Goal: Task Accomplishment & Management: Manage account settings

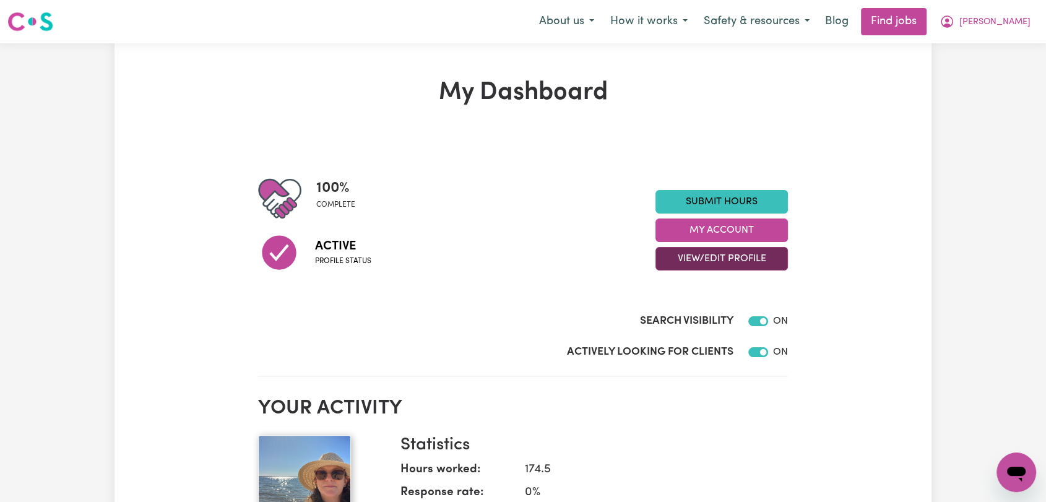
click at [751, 261] on button "View/Edit Profile" at bounding box center [721, 259] width 132 height 24
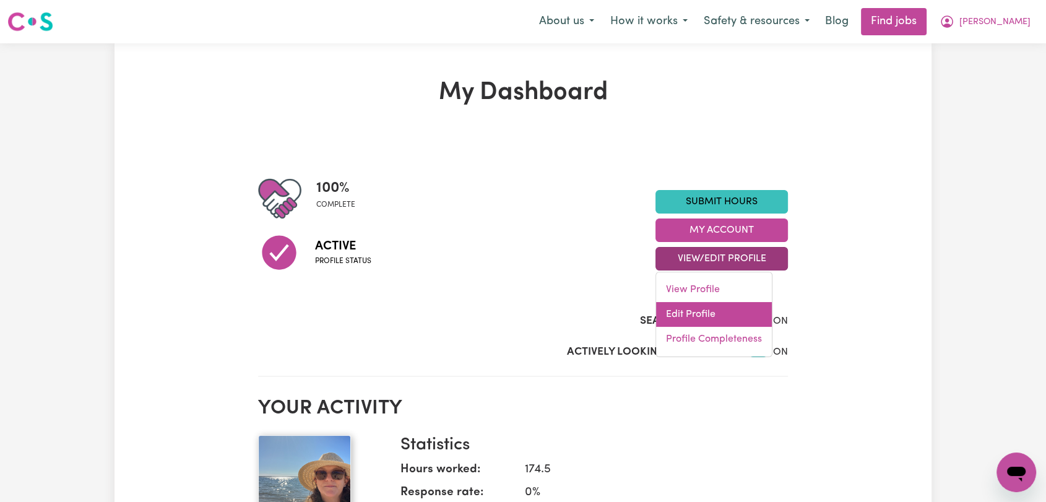
click at [719, 318] on link "Edit Profile" at bounding box center [714, 314] width 116 height 25
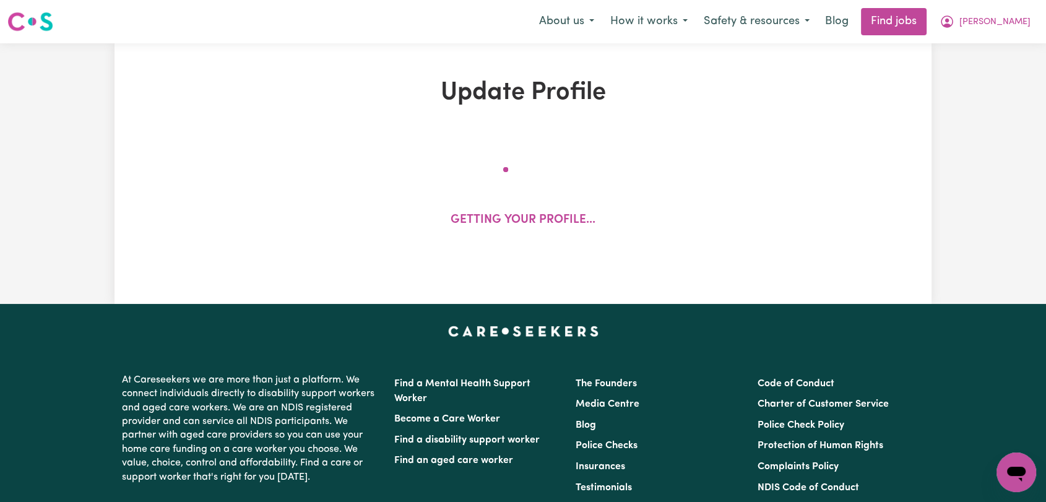
select select "[DEMOGRAPHIC_DATA]"
select select "[DEMOGRAPHIC_DATA] Citizen"
select select "Studying a healthcare related degree or qualification"
select select "85"
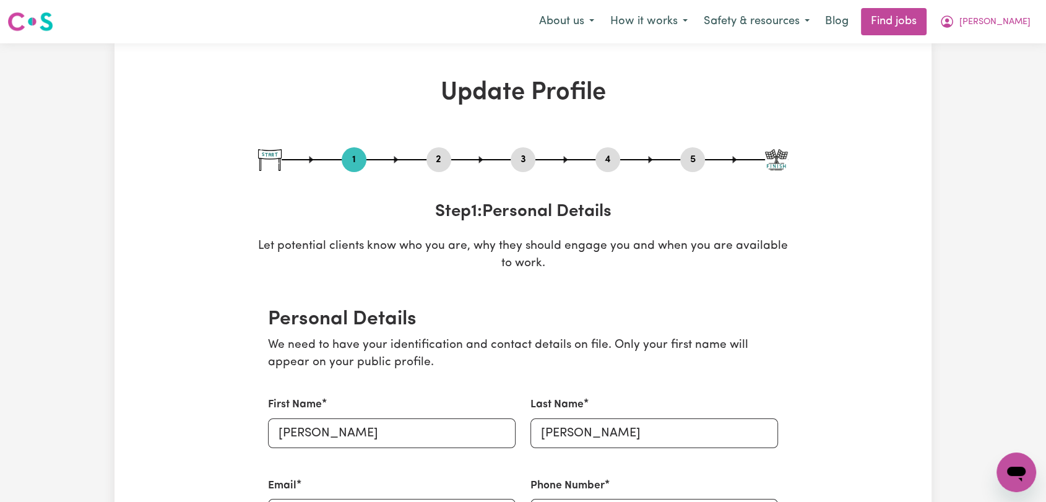
click at [521, 160] on button "3" at bounding box center [523, 160] width 25 height 16
select select "2022"
select select "2019"
select select "2022"
select select "2011"
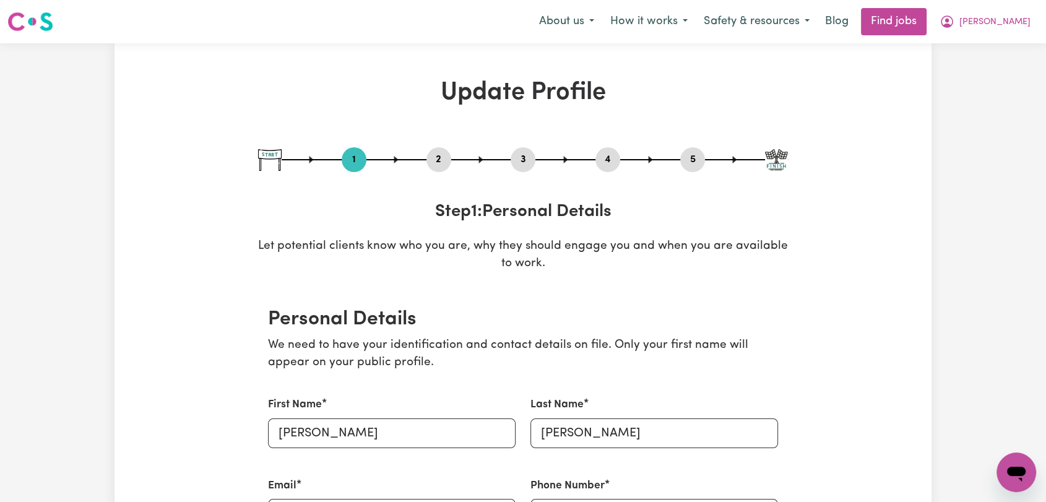
select select "2018"
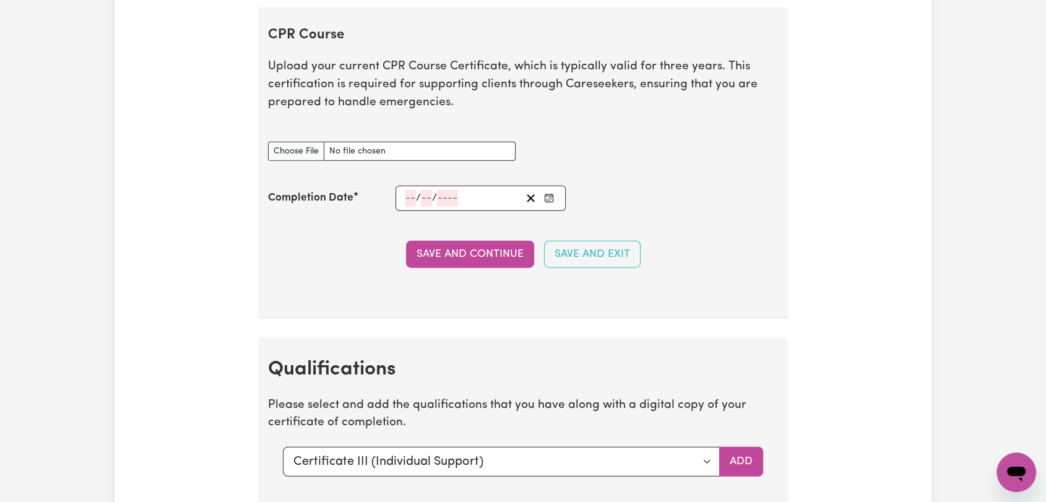
scroll to position [3370, 0]
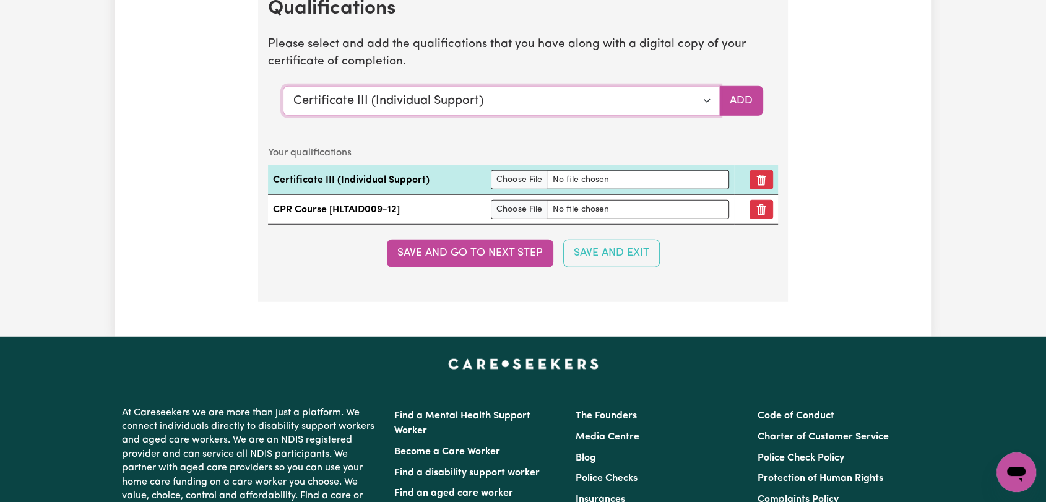
click at [707, 93] on select "Select a qualification to add... Certificate III (Individual Support) Certifica…" at bounding box center [501, 101] width 437 height 30
select select "[MEDICAL_DATA] Management"
click at [283, 86] on select "Select a qualification to add... Certificate III (Individual Support) Certifica…" at bounding box center [501, 101] width 437 height 30
click at [732, 99] on button "Add" at bounding box center [741, 101] width 44 height 30
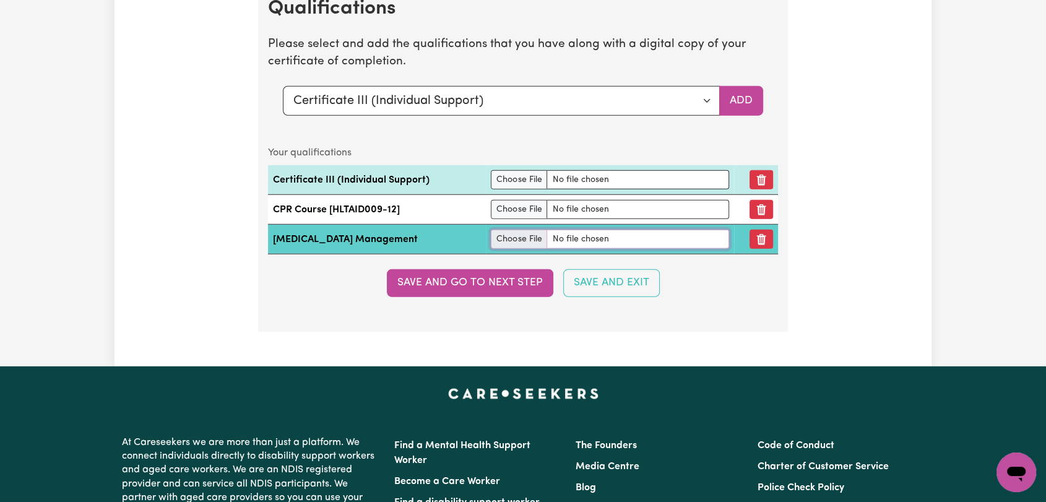
click at [505, 234] on input "file" at bounding box center [610, 239] width 238 height 19
type input "C:\fakepath\[PERSON_NAME] [MEDICAL_DATA] Certificate [DATE].pdf"
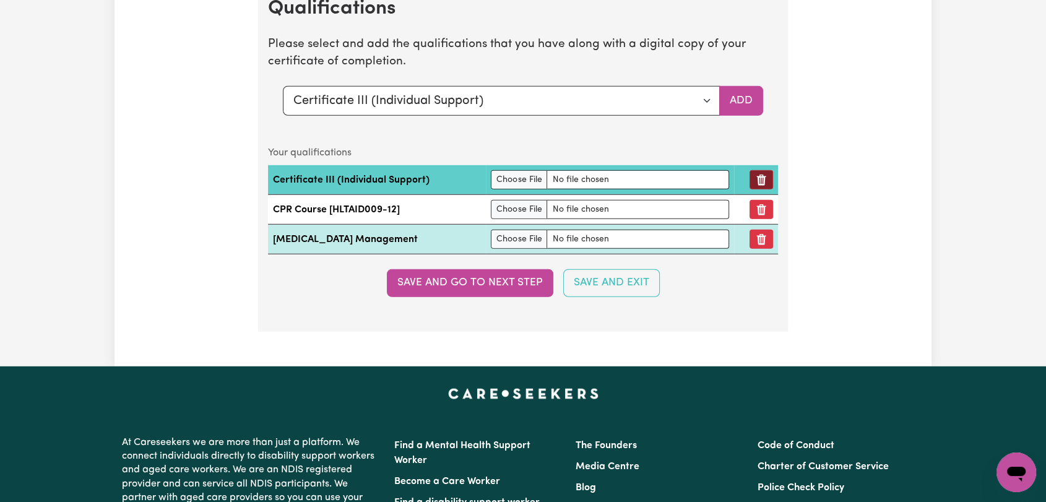
click at [763, 175] on icon "Remove qualification" at bounding box center [761, 180] width 9 height 11
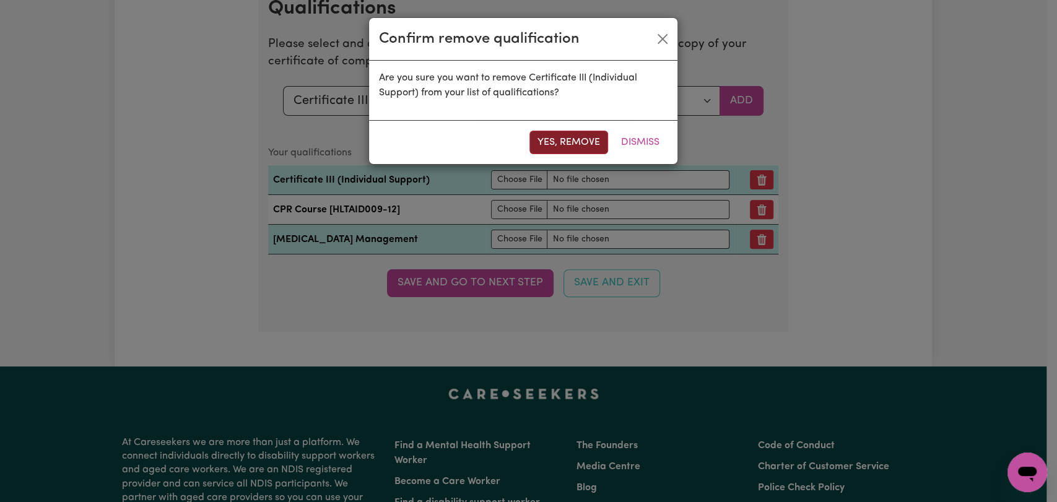
click at [571, 141] on button "Yes, remove" at bounding box center [568, 143] width 79 height 24
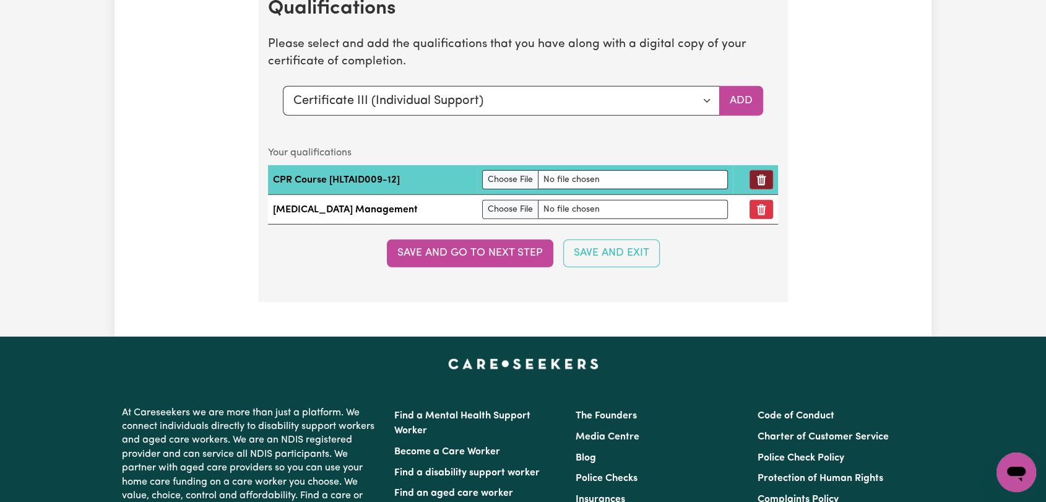
click at [759, 180] on icon "Remove qualification" at bounding box center [761, 180] width 9 height 11
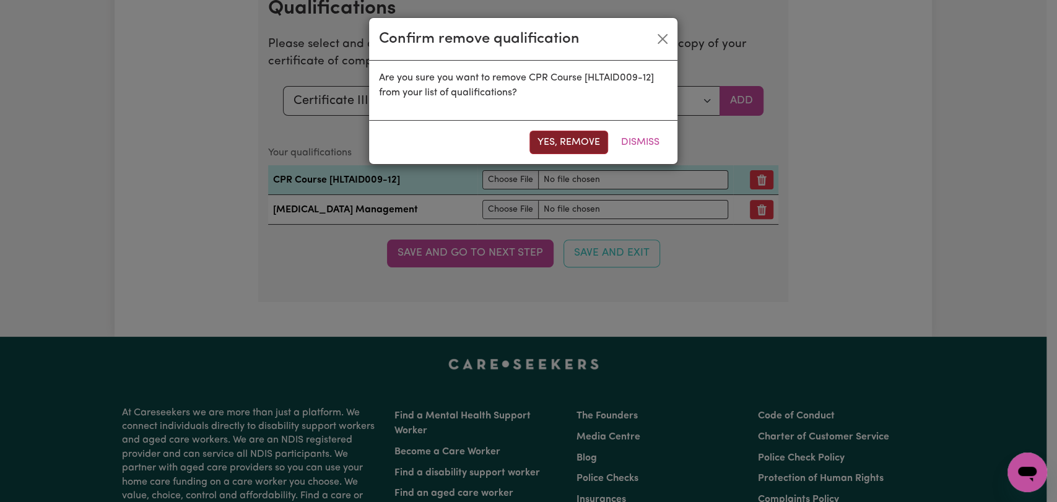
click at [561, 136] on button "Yes, remove" at bounding box center [568, 143] width 79 height 24
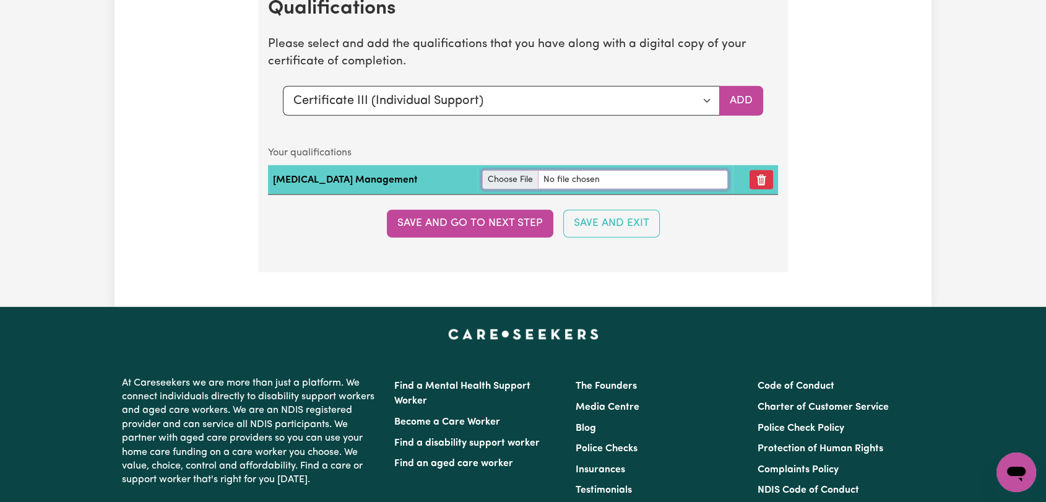
click at [482, 170] on input "file" at bounding box center [605, 179] width 246 height 19
type input "C:\fakepath\[PERSON_NAME] [MEDICAL_DATA] Certificate [DATE].pdf"
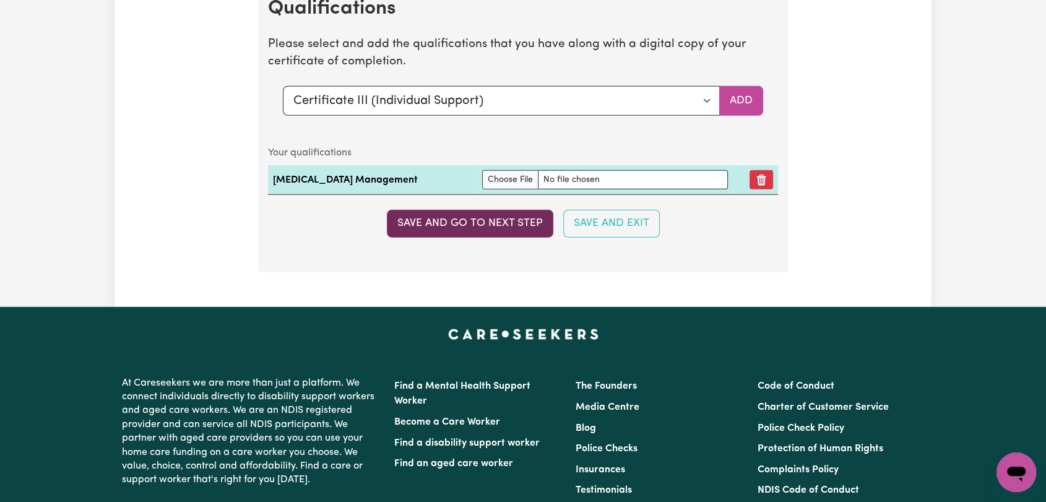
click at [510, 220] on button "Save and go to next step" at bounding box center [470, 223] width 167 height 27
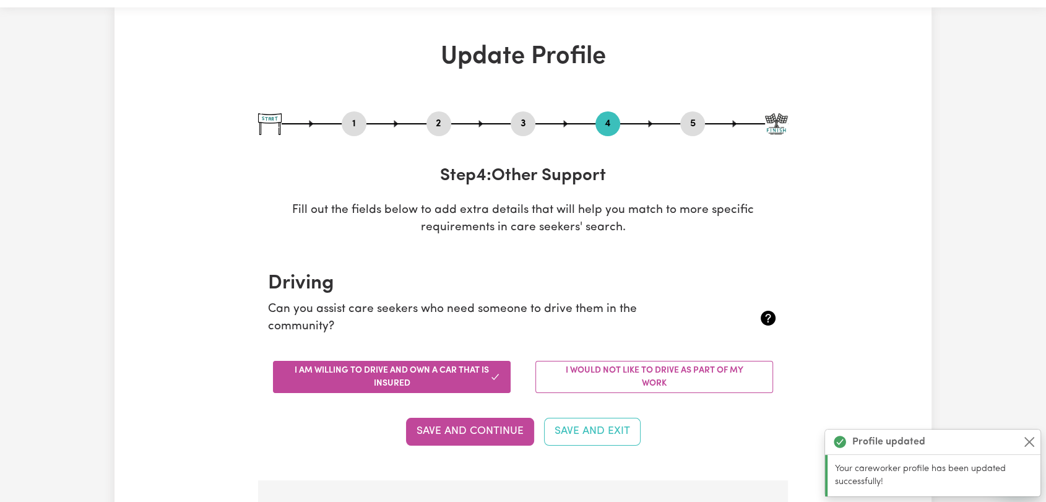
scroll to position [0, 0]
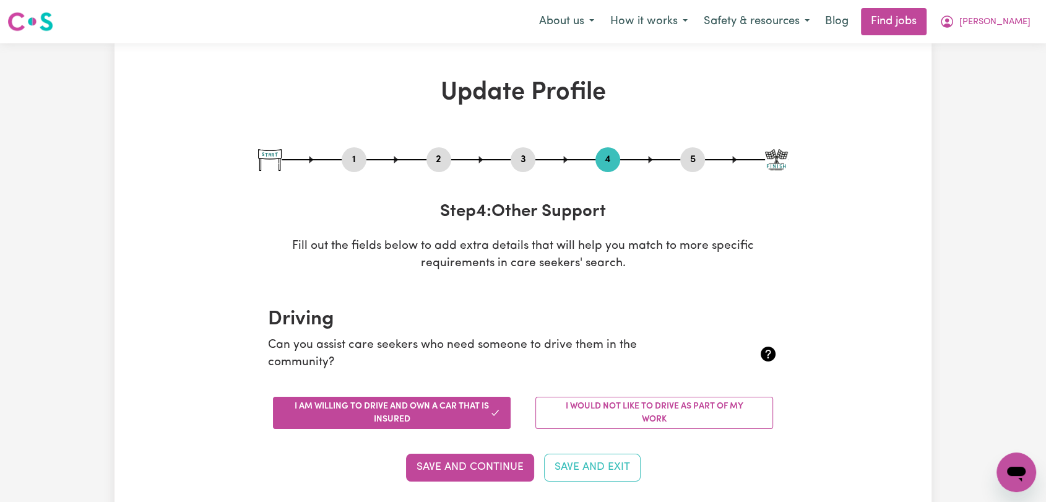
drag, startPoint x: 524, startPoint y: 158, endPoint x: 545, endPoint y: 216, distance: 61.1
click at [529, 162] on button "3" at bounding box center [523, 160] width 25 height 16
select select "2022"
select select "2019"
select select "2022"
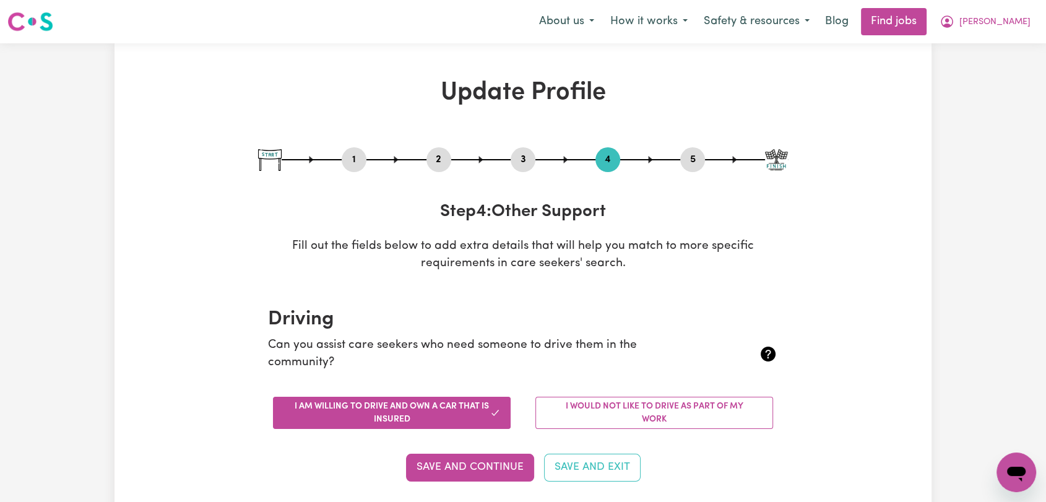
select select "2011"
select select "2018"
select select "Certificate III (Individual Support)"
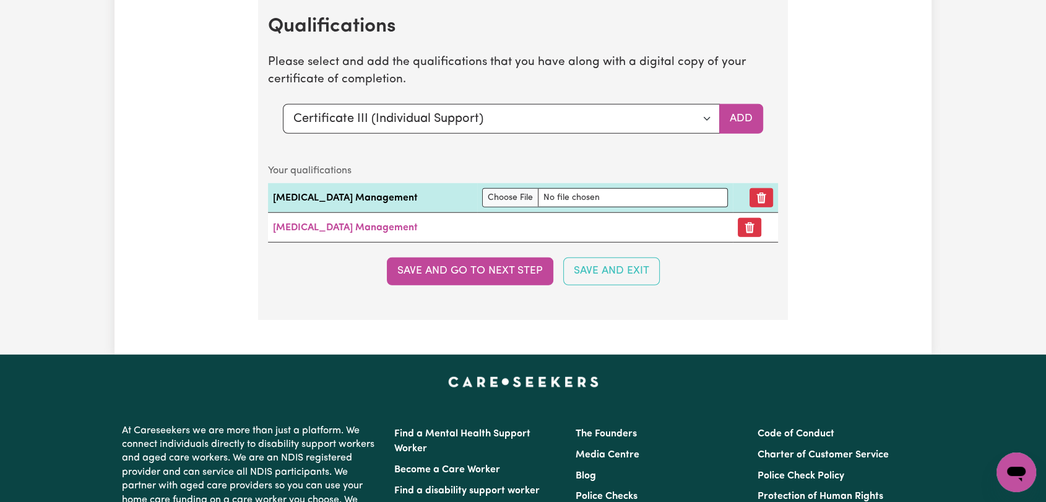
scroll to position [3438, 0]
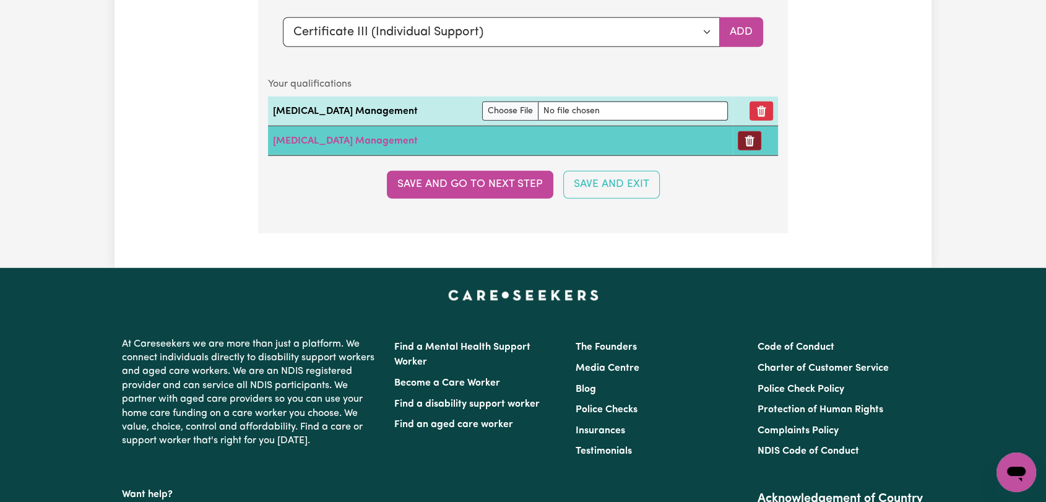
click at [738, 137] on button "Remove certificate" at bounding box center [750, 140] width 24 height 19
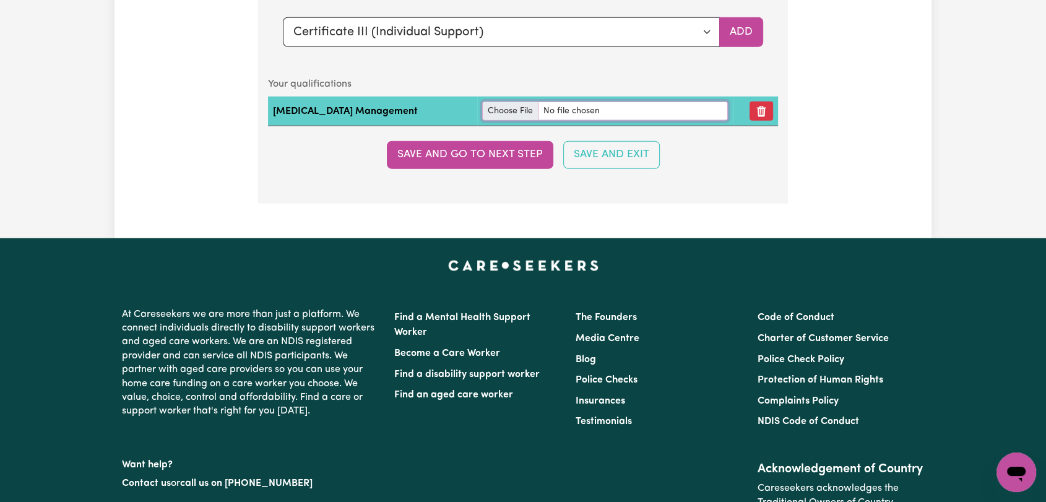
click at [482, 102] on input "file" at bounding box center [605, 111] width 246 height 19
type input "C:\fakepath\[PERSON_NAME] [MEDICAL_DATA] Certificate [DATE].pdf"
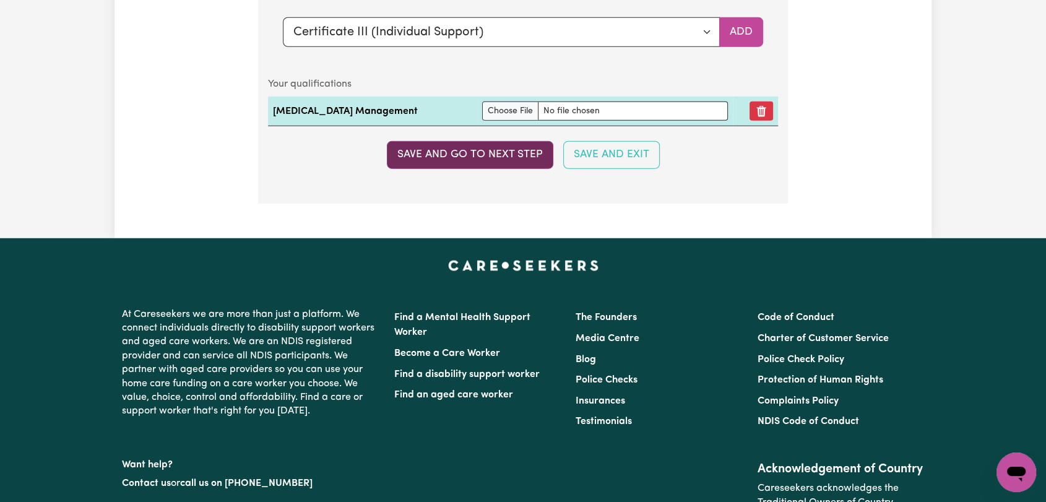
click at [510, 142] on button "Save and go to next step" at bounding box center [470, 154] width 167 height 27
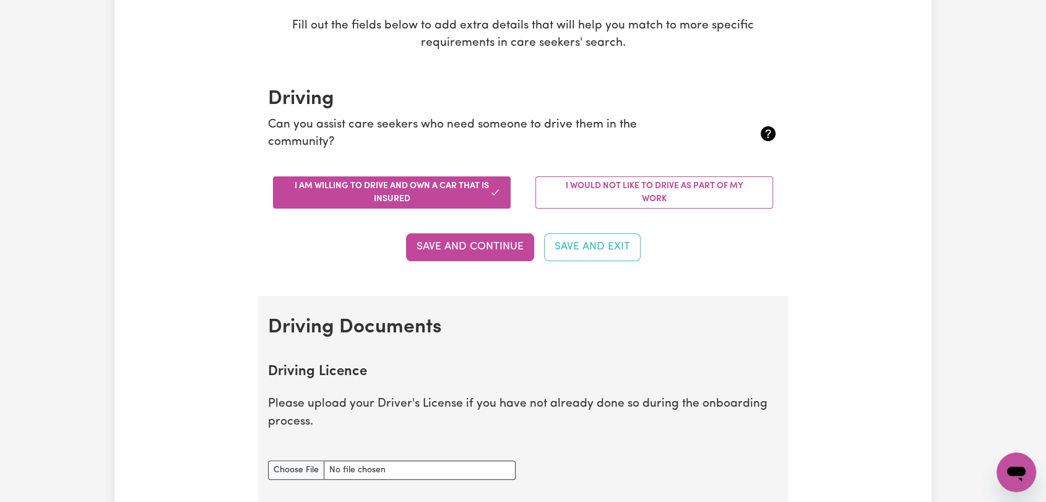
scroll to position [0, 0]
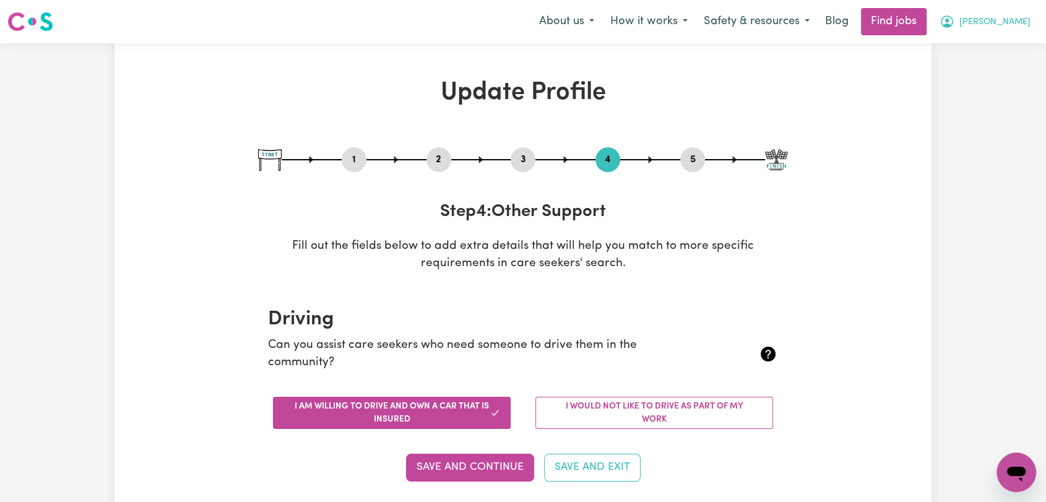
click at [1019, 17] on span "[PERSON_NAME]" at bounding box center [994, 22] width 71 height 14
click at [992, 96] on link "Logout" at bounding box center [989, 95] width 98 height 24
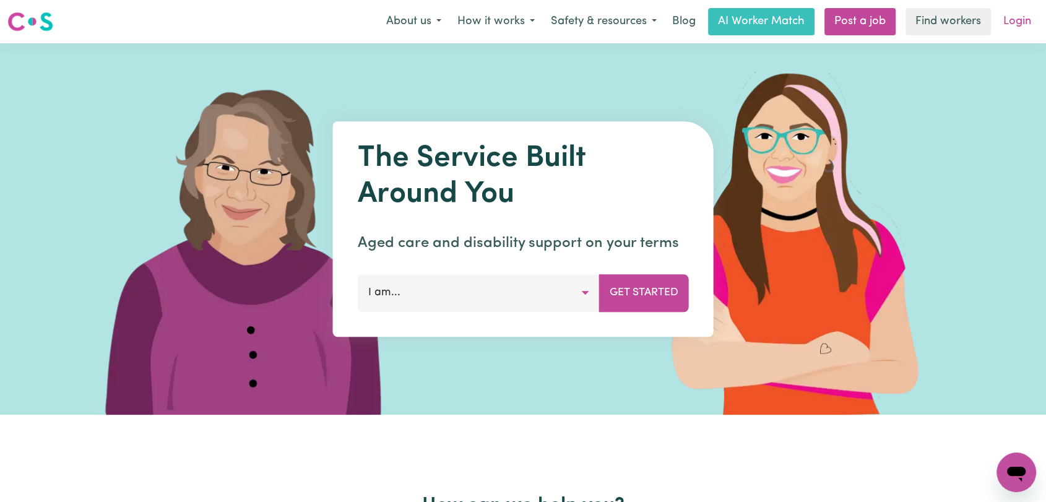
click at [1004, 22] on link "Login" at bounding box center [1017, 21] width 43 height 27
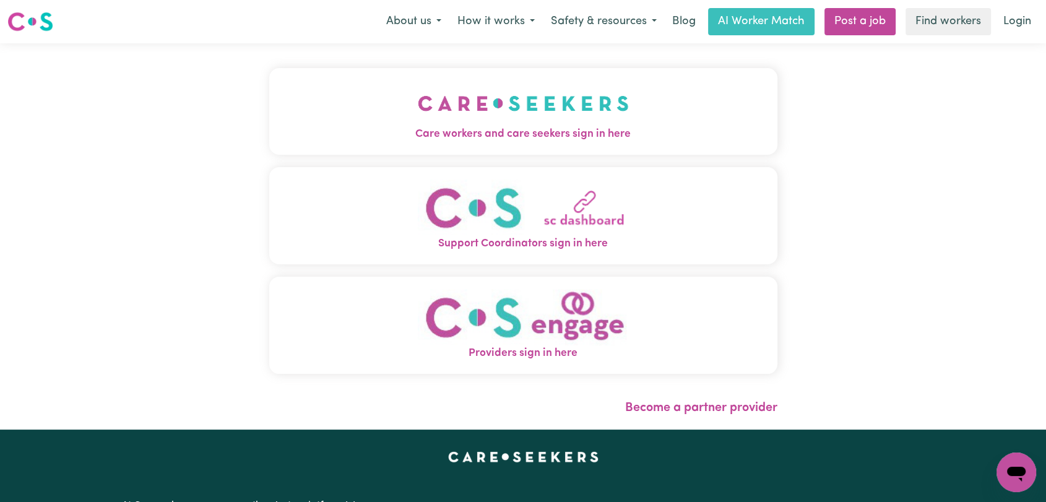
click at [569, 126] on span "Care workers and care seekers sign in here" at bounding box center [523, 134] width 508 height 16
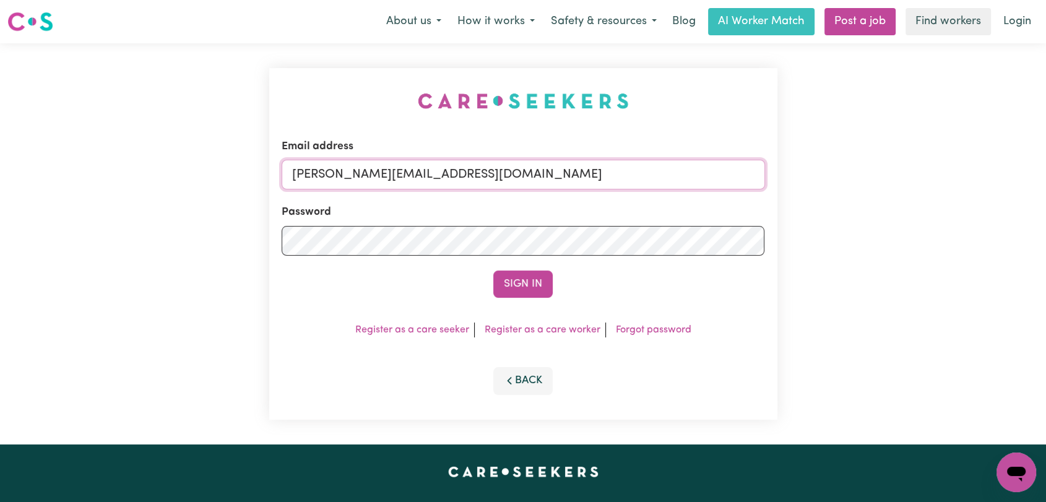
drag, startPoint x: 597, startPoint y: 170, endPoint x: 542, endPoint y: 180, distance: 56.0
click at [597, 170] on input "[PERSON_NAME][EMAIL_ADDRESS][DOMAIN_NAME]" at bounding box center [523, 175] width 483 height 30
drag, startPoint x: 358, startPoint y: 175, endPoint x: 584, endPoint y: 212, distance: 229.6
click at [584, 212] on form "Email address Superuser~[EMAIL_ADDRESS][DOMAIN_NAME] Password Sign In" at bounding box center [523, 218] width 483 height 159
type input "Superuser~[EMAIL_ADDRESS][DOMAIN_NAME]"
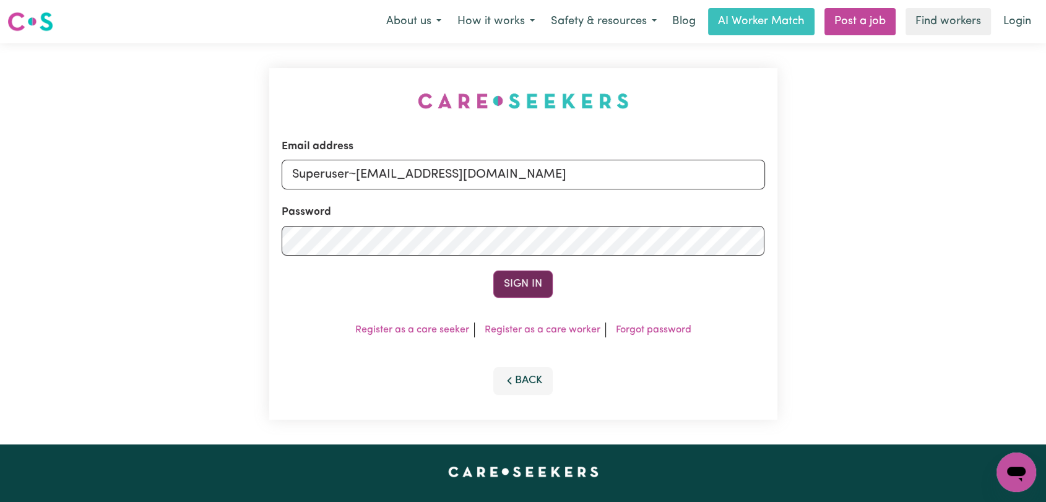
click at [515, 279] on button "Sign In" at bounding box center [522, 283] width 59 height 27
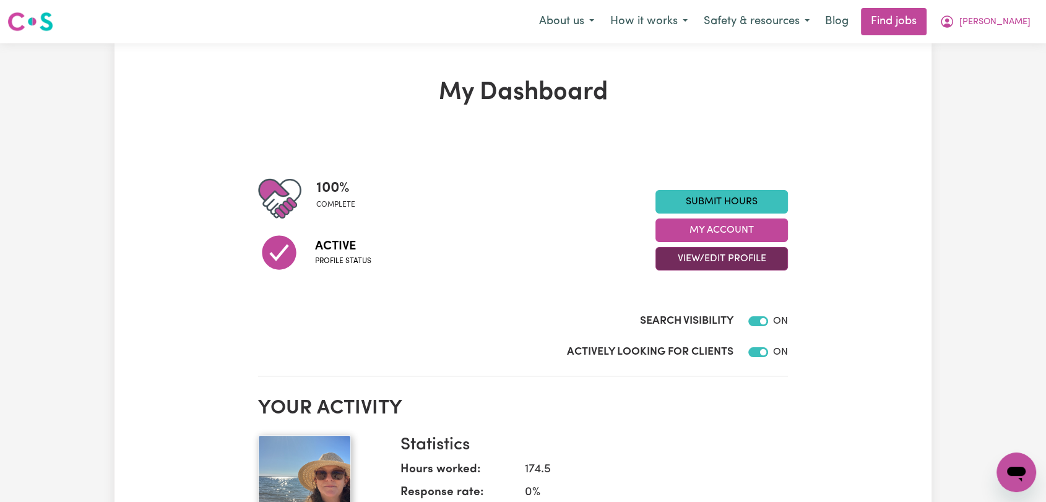
click at [746, 251] on button "View/Edit Profile" at bounding box center [721, 259] width 132 height 24
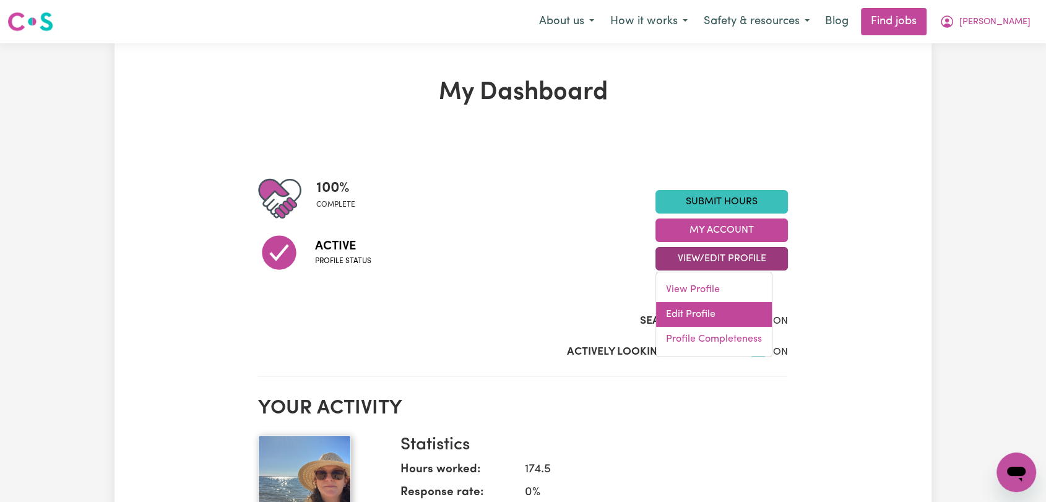
click at [679, 316] on link "Edit Profile" at bounding box center [714, 314] width 116 height 25
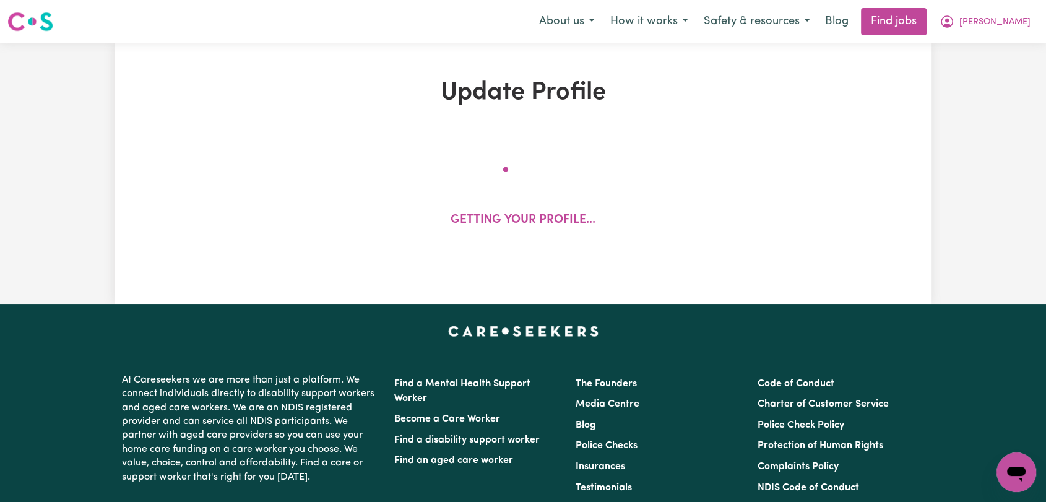
select select "[DEMOGRAPHIC_DATA]"
select select "[DEMOGRAPHIC_DATA] Citizen"
select select "Studying a healthcare related degree or qualification"
select select "85"
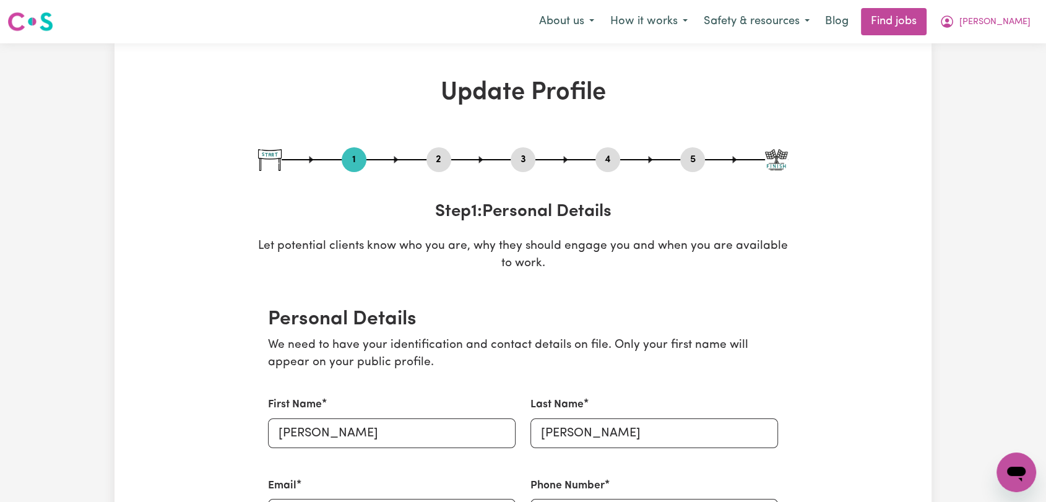
click at [530, 164] on button "3" at bounding box center [523, 160] width 25 height 16
select select "2022"
select select "2019"
select select "2022"
select select "2011"
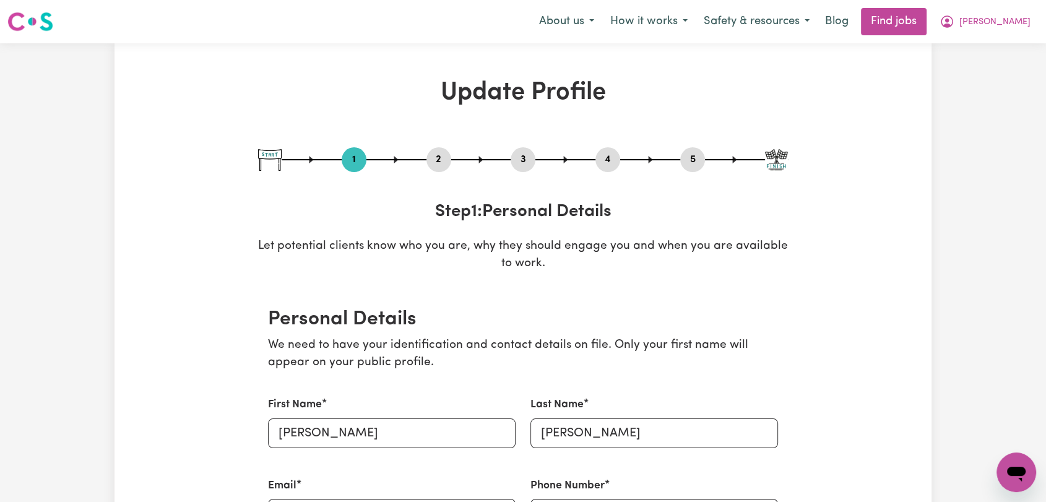
select select "2018"
select select "Certificate III (Individual Support)"
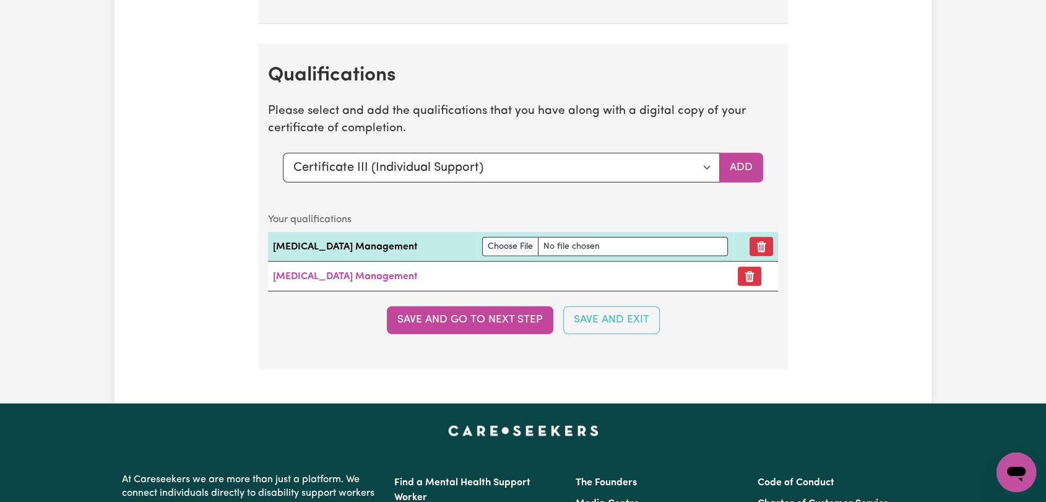
scroll to position [3232, 0]
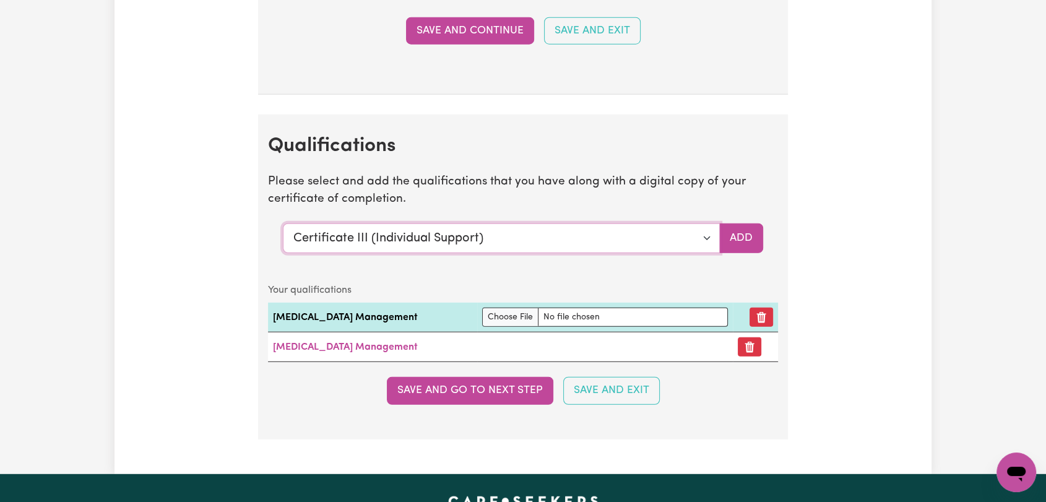
click at [707, 237] on select "Select a qualification to add... Certificate III (Individual Support) Certifica…" at bounding box center [501, 238] width 437 height 30
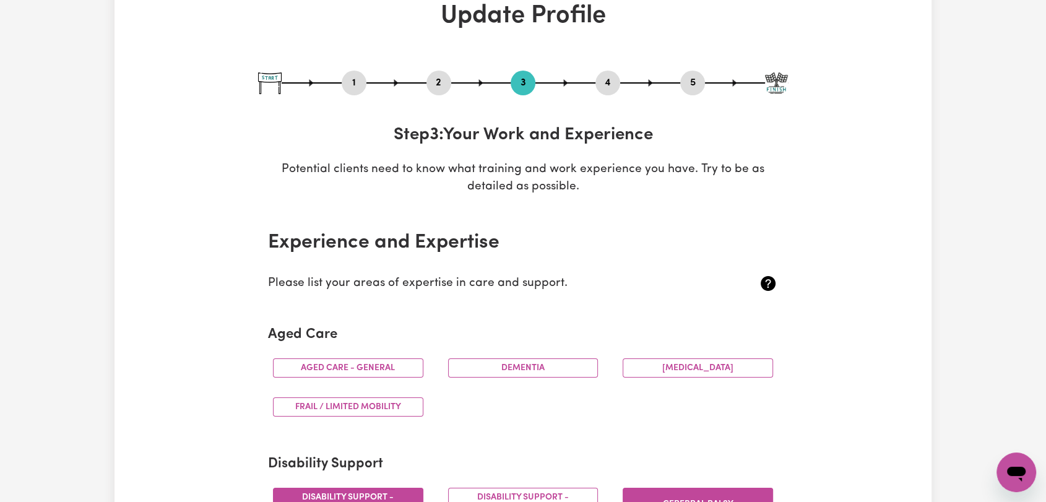
scroll to position [0, 0]
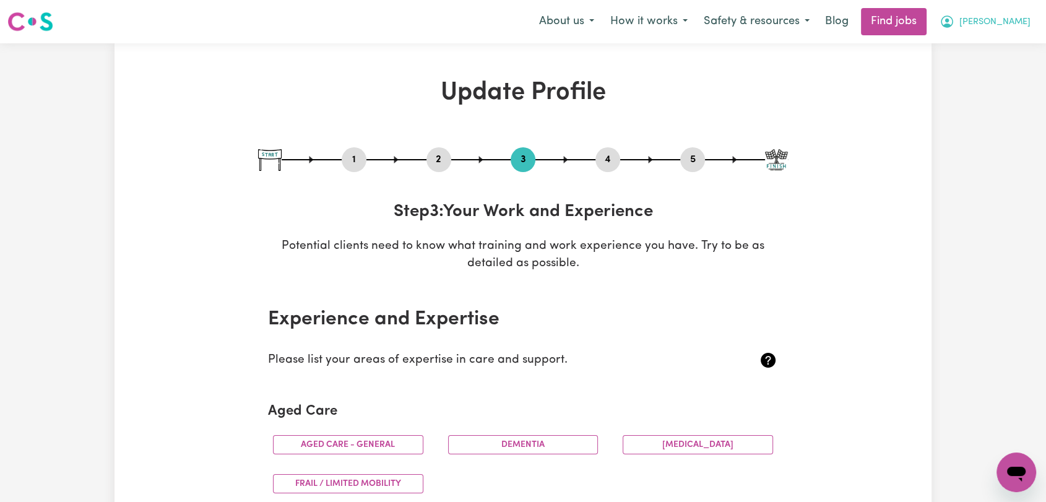
click at [1003, 18] on span "[PERSON_NAME]" at bounding box center [994, 22] width 71 height 14
click at [971, 103] on link "Logout" at bounding box center [989, 95] width 98 height 24
